Goal: Task Accomplishment & Management: Manage account settings

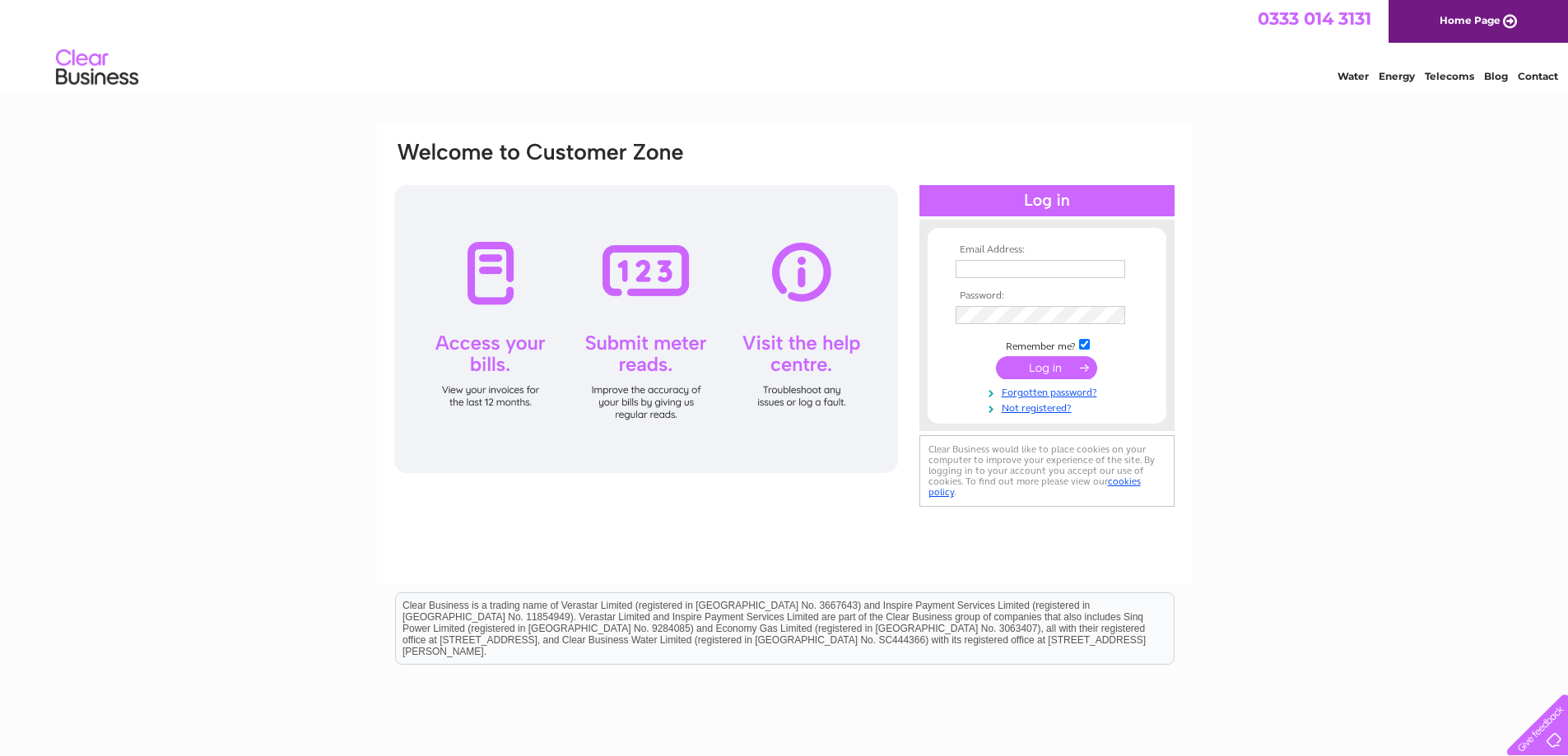
type input "[EMAIL_ADDRESS][DOMAIN_NAME]"
click at [1020, 375] on input "submit" at bounding box center [1046, 368] width 101 height 23
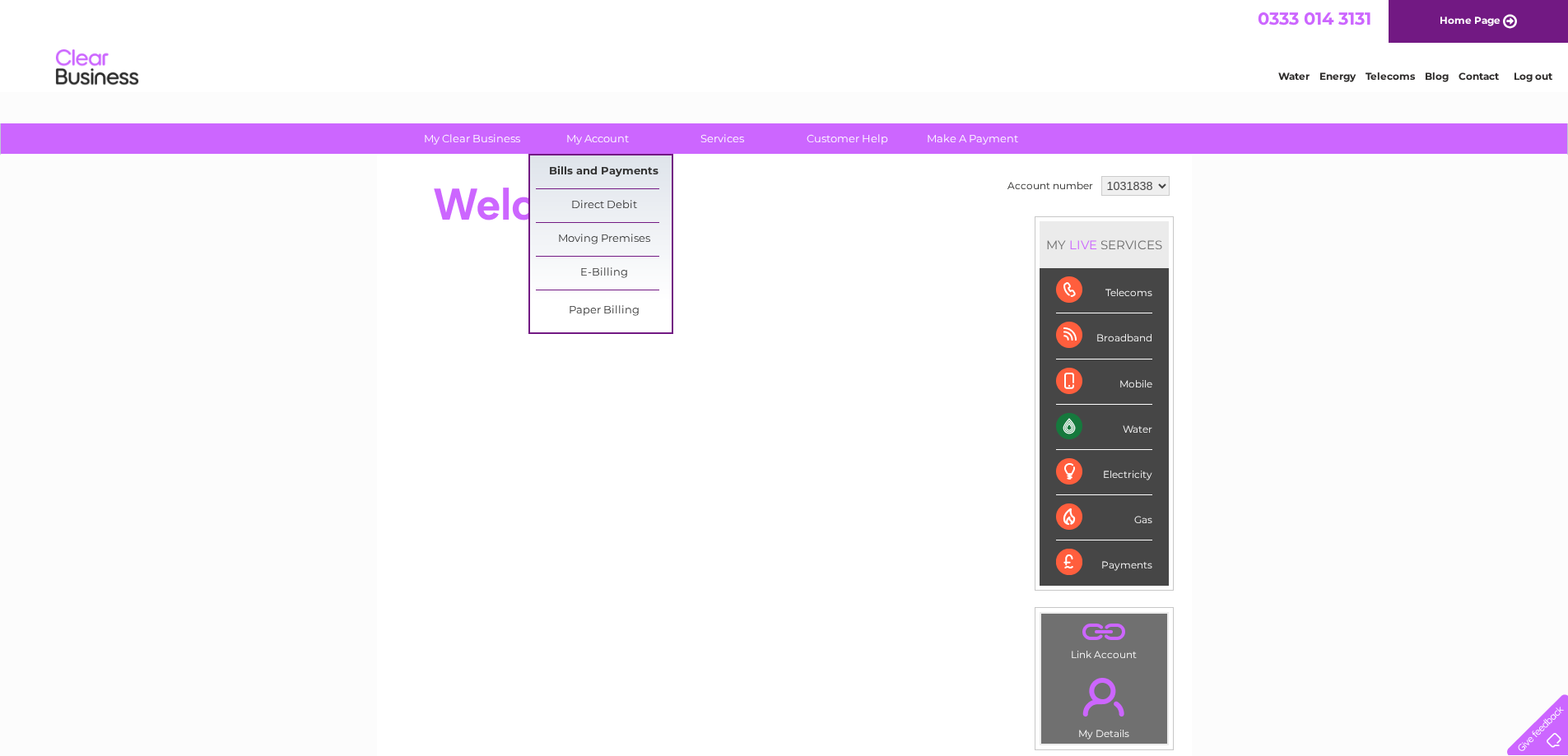
click at [595, 170] on link "Bills and Payments" at bounding box center [603, 172] width 135 height 33
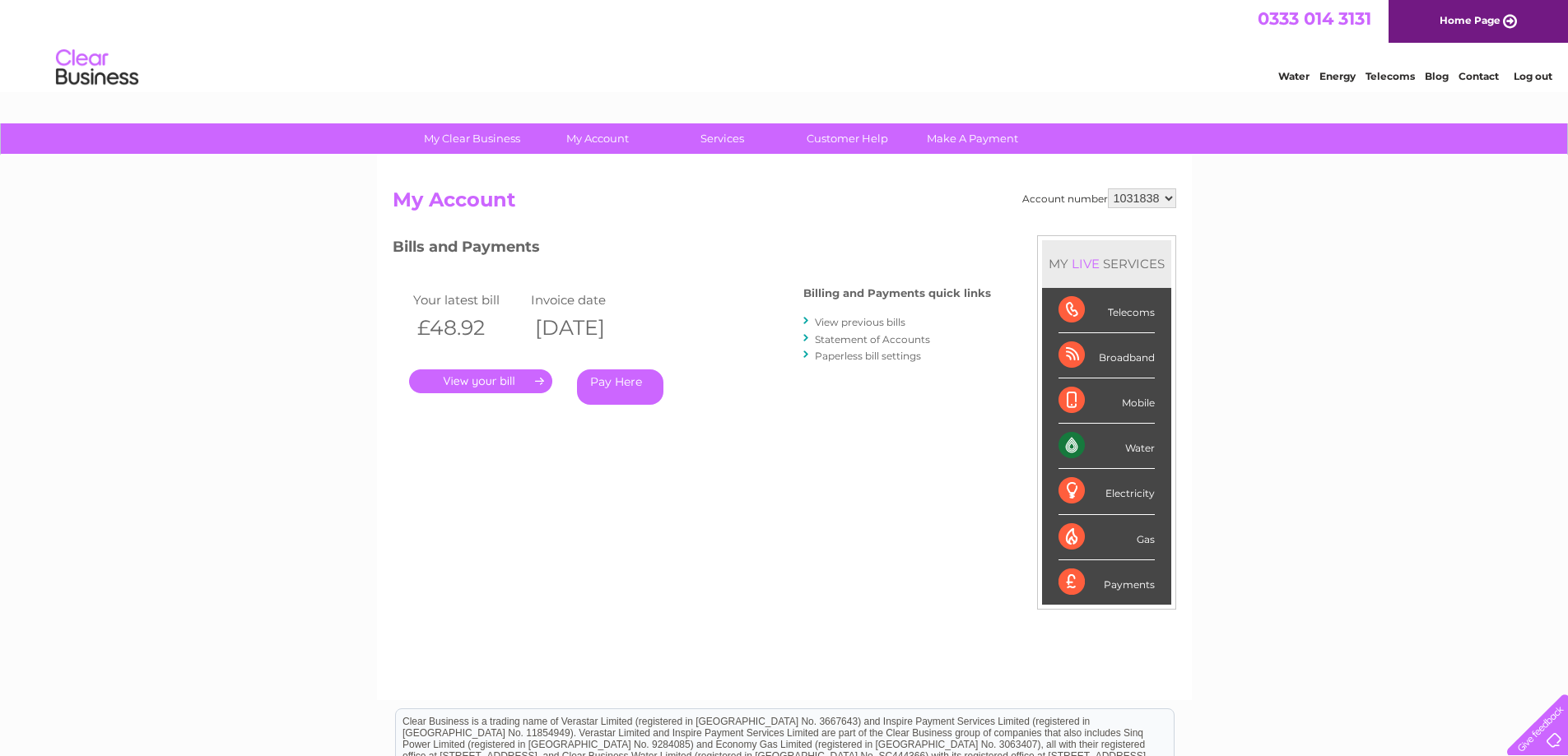
click at [507, 380] on link "." at bounding box center [480, 382] width 143 height 24
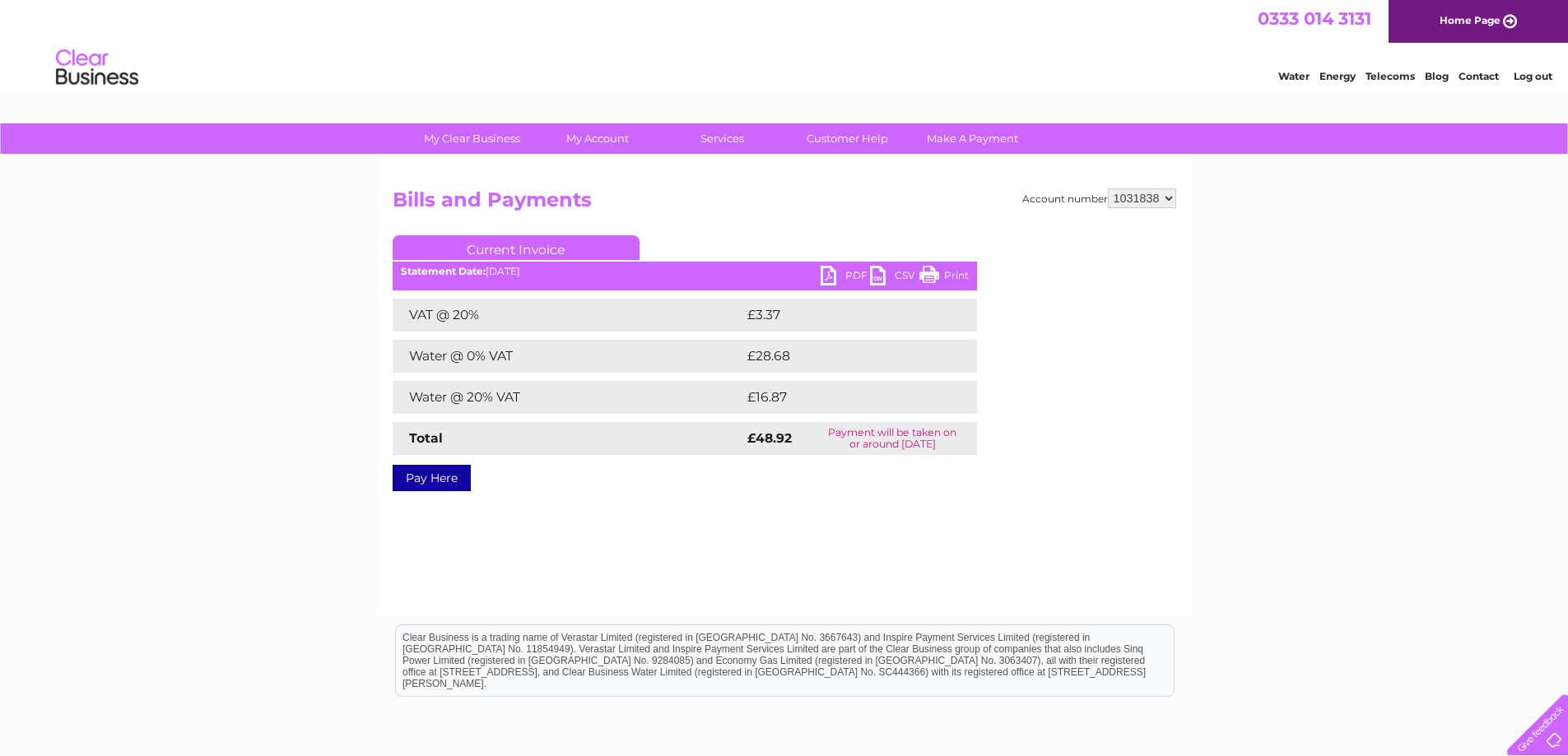
click at [851, 275] on link "PDF" at bounding box center [845, 278] width 49 height 24
